Goal: Task Accomplishment & Management: Complete application form

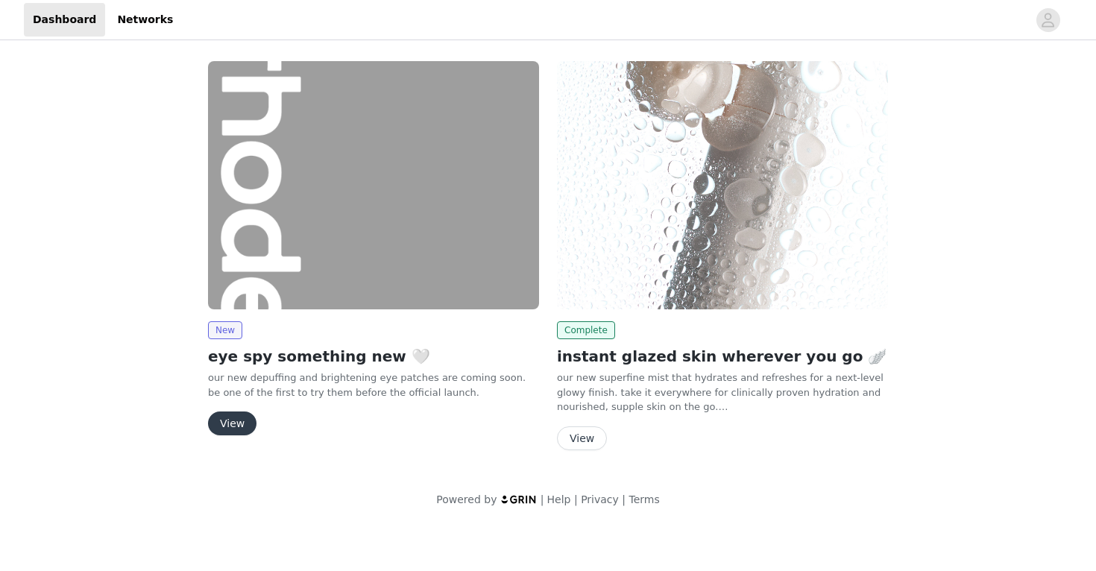
click at [233, 423] on button "View" at bounding box center [232, 424] width 48 height 24
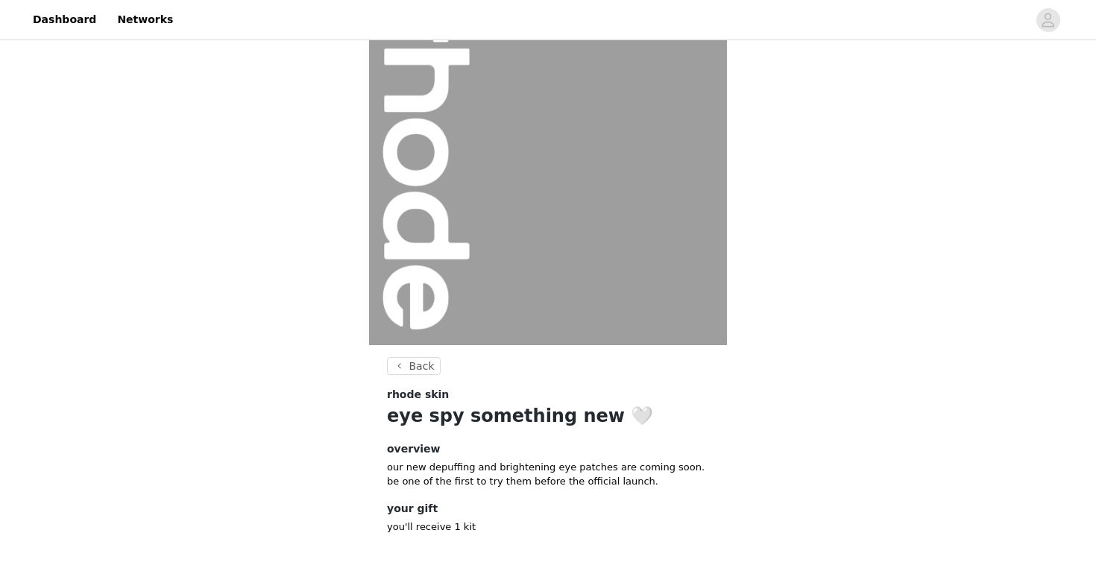
scroll to position [121, 0]
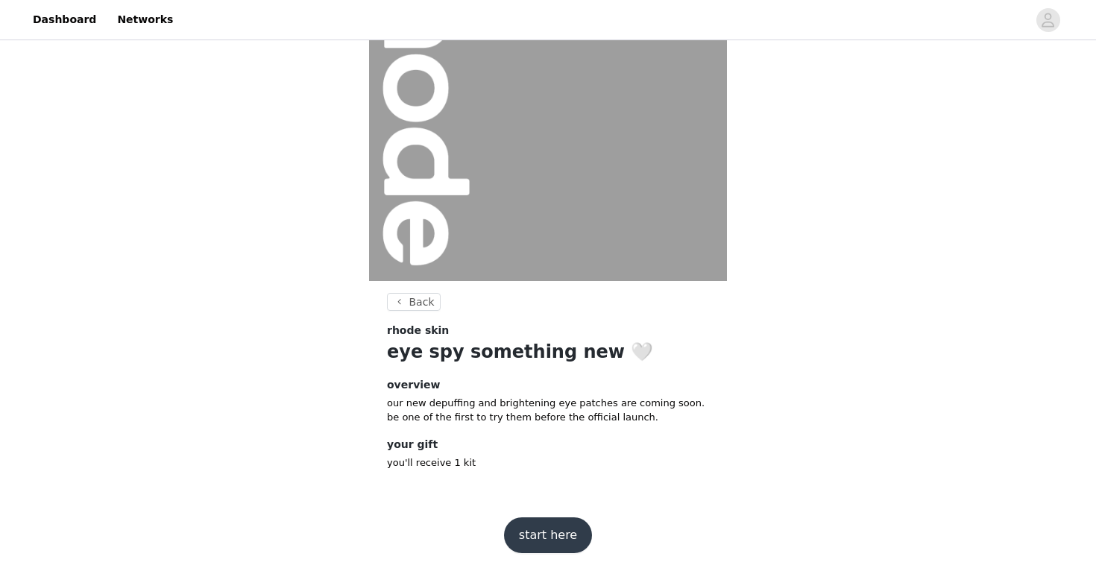
click at [544, 545] on button "start here" at bounding box center [548, 535] width 88 height 36
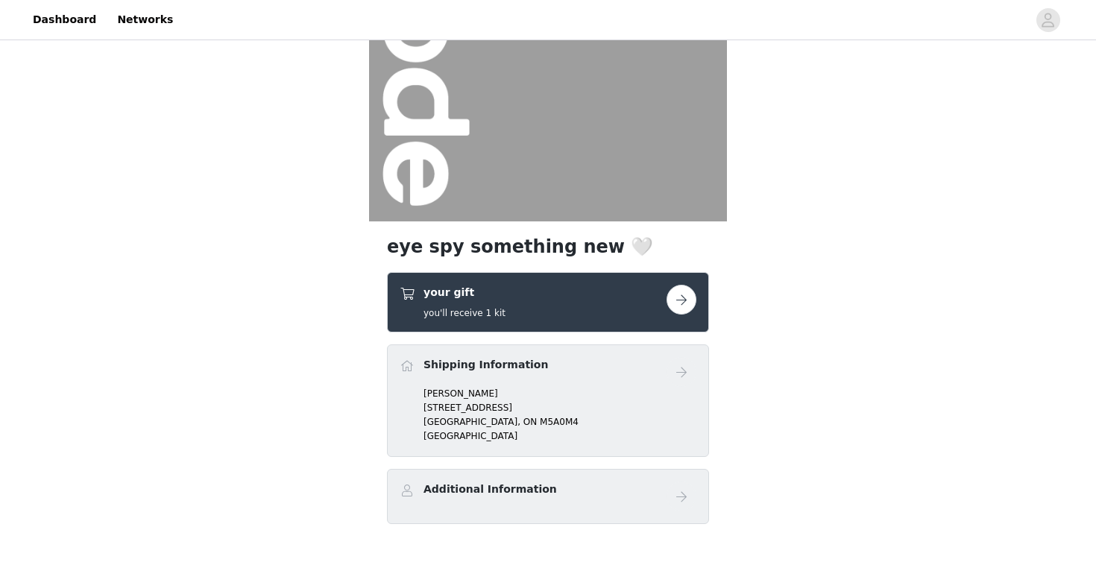
scroll to position [259, 0]
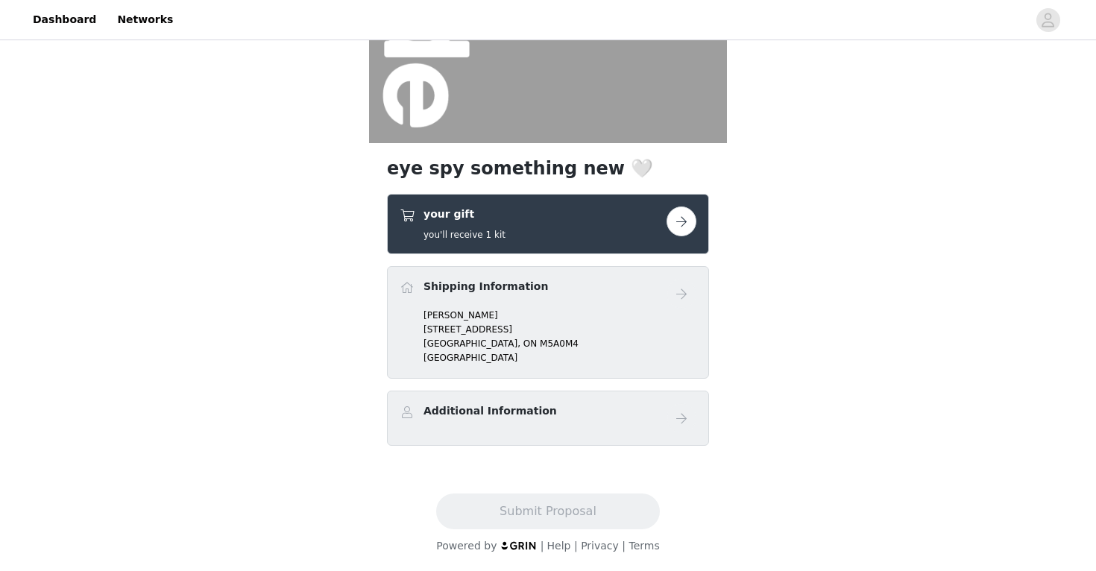
click at [622, 224] on div "your gift you'll receive 1 kit" at bounding box center [533, 224] width 267 height 35
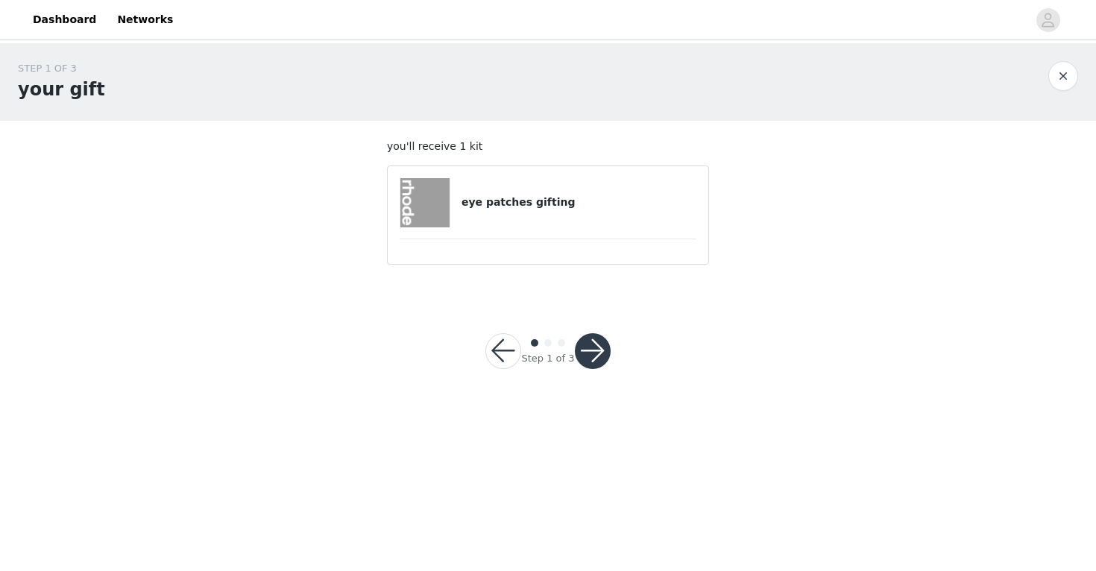
click at [526, 218] on div "eye patches gifting" at bounding box center [548, 202] width 297 height 49
click at [596, 361] on button "button" at bounding box center [593, 351] width 36 height 36
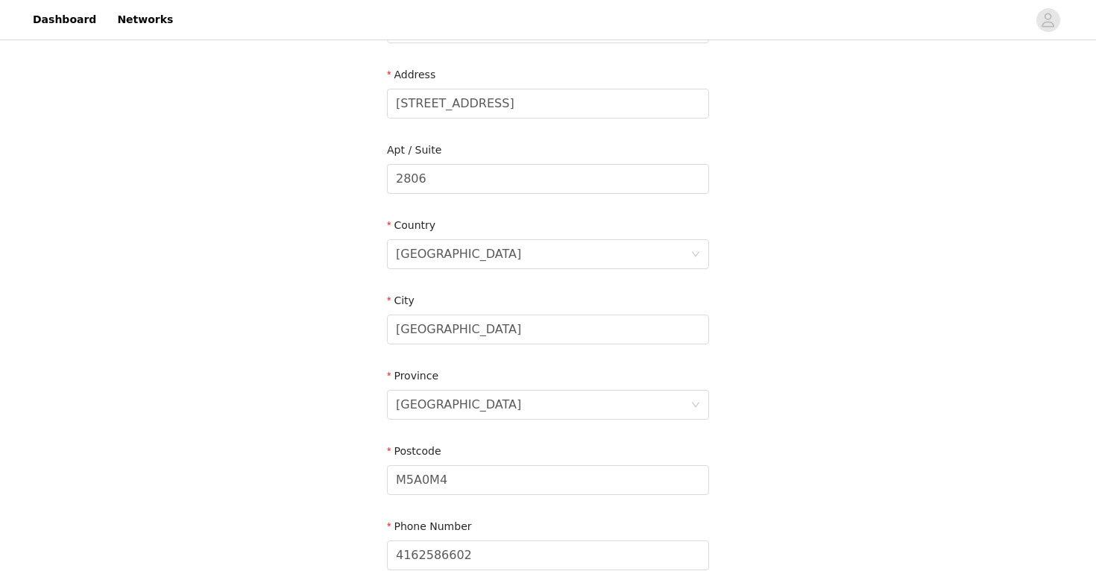
scroll to position [445, 0]
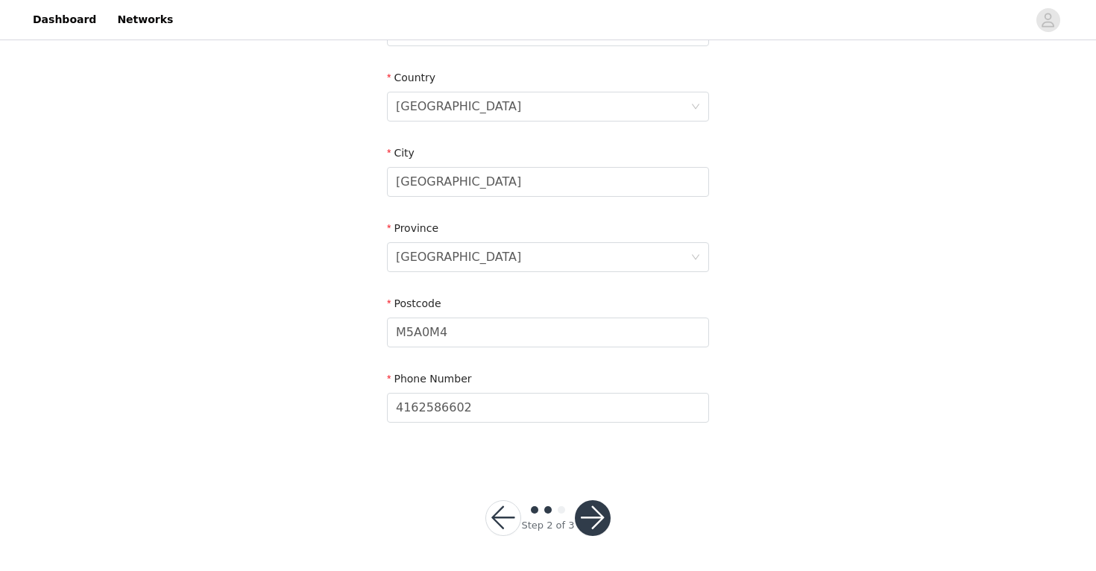
click at [590, 519] on button "button" at bounding box center [593, 518] width 36 height 36
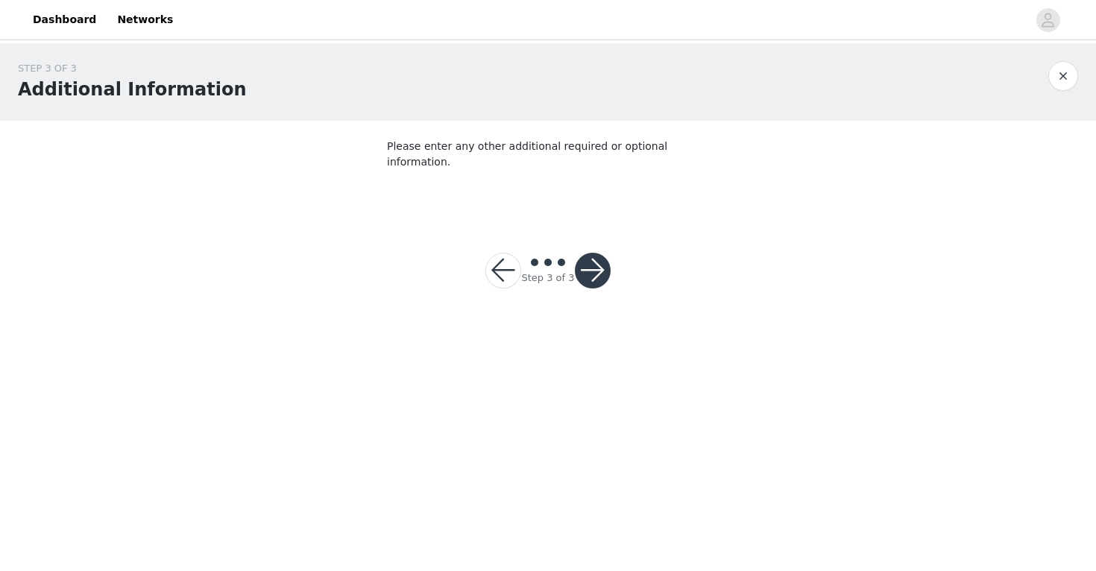
click at [539, 253] on div "Step 3 of 3" at bounding box center [547, 271] width 125 height 36
click at [567, 148] on p "Please enter any other additional required or optional information." at bounding box center [548, 154] width 322 height 31
click at [556, 217] on footer "Step 3 of 3" at bounding box center [548, 270] width 196 height 107
click at [588, 254] on button "button" at bounding box center [593, 271] width 36 height 36
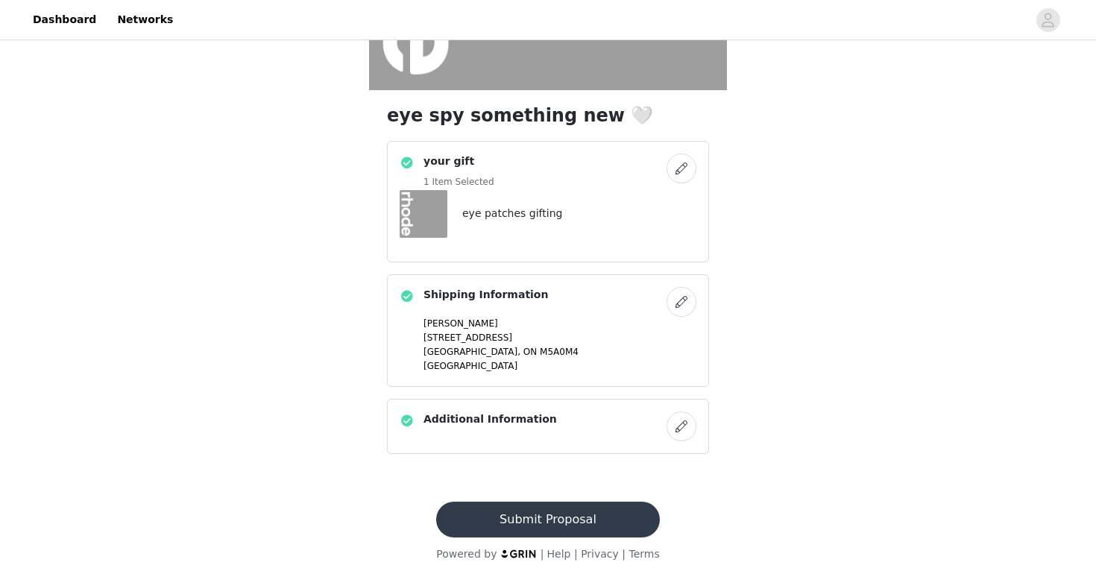
scroll to position [320, 0]
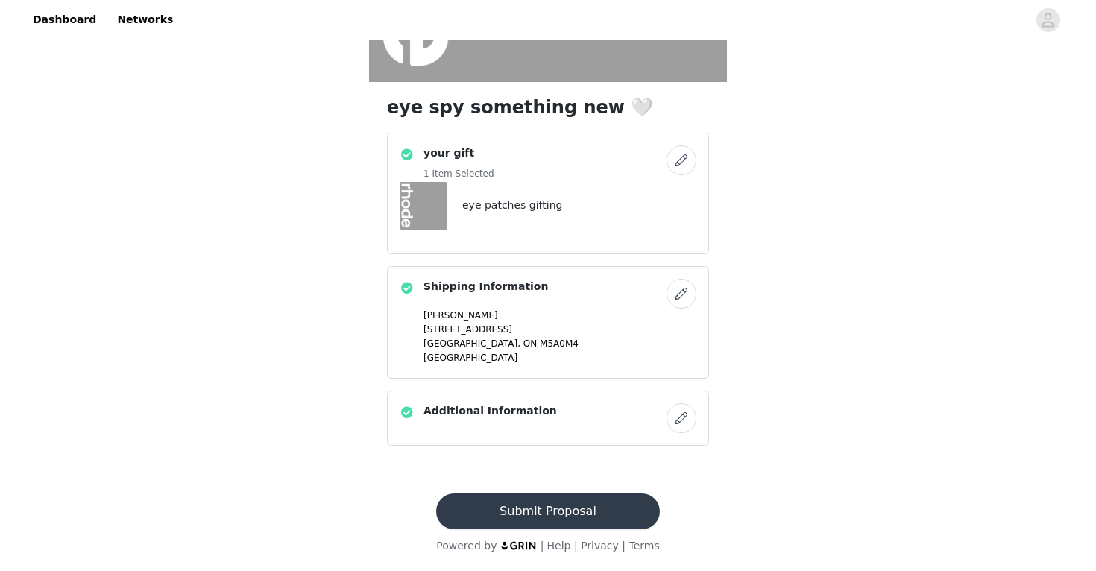
click at [549, 514] on button "Submit Proposal" at bounding box center [547, 512] width 223 height 36
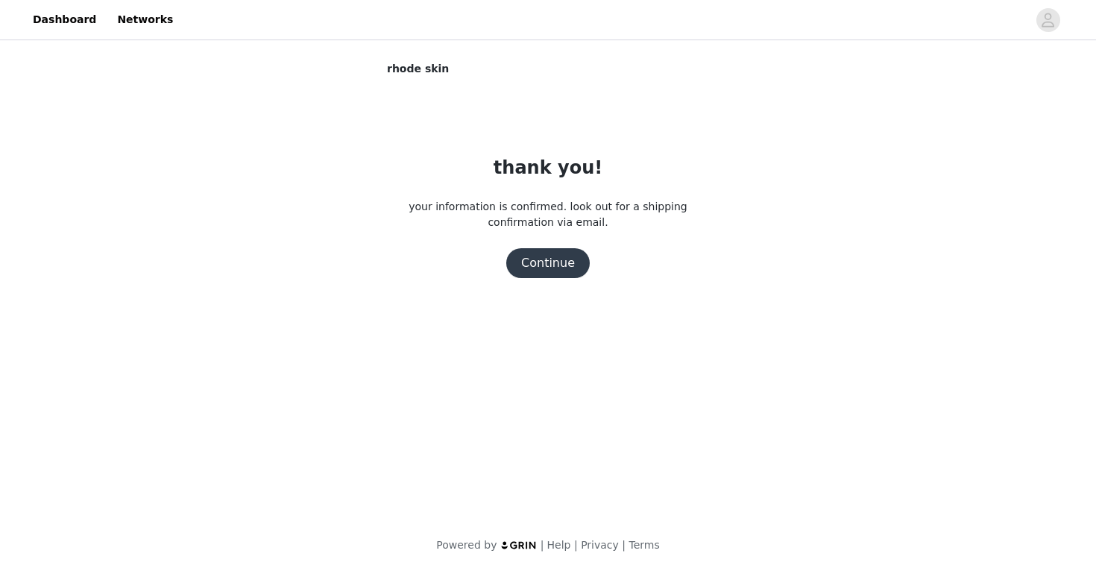
click at [553, 271] on button "Continue" at bounding box center [548, 263] width 84 height 30
